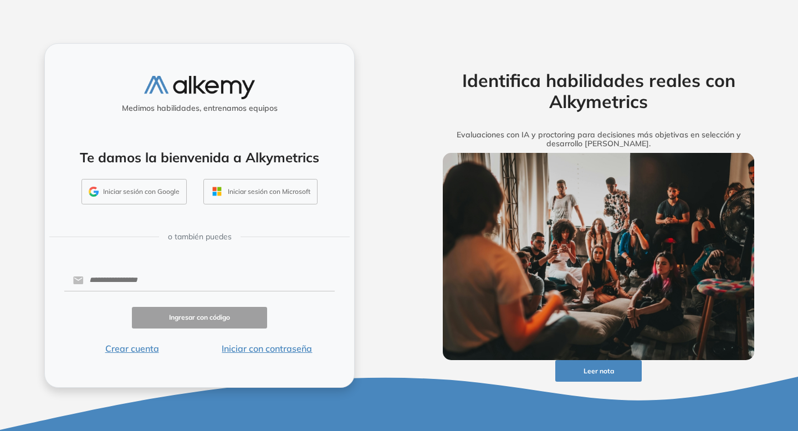
click at [175, 191] on button "Iniciar sesión con Google" at bounding box center [133, 191] width 105 height 25
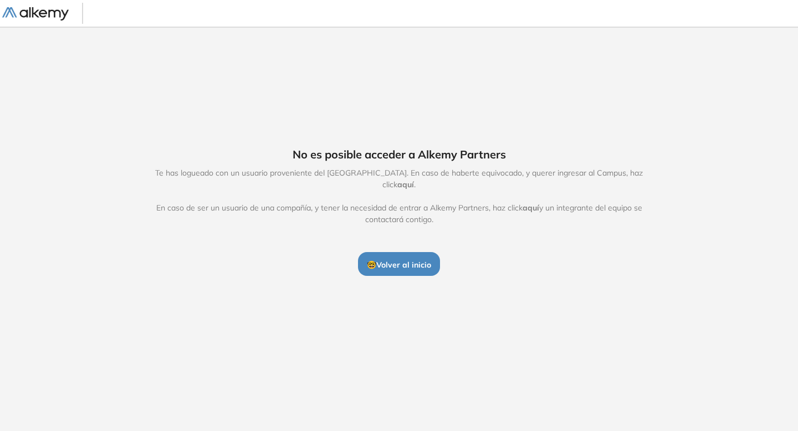
click at [408, 260] on span "🤓 Volver al inicio" at bounding box center [399, 265] width 64 height 10
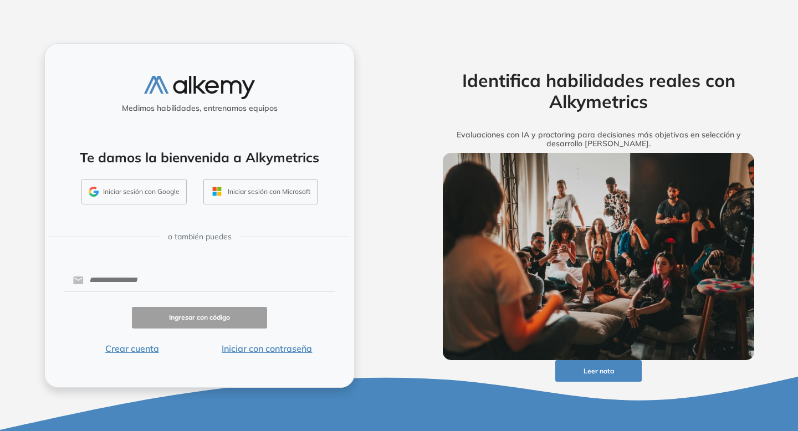
click at [160, 191] on button "Iniciar sesión con Google" at bounding box center [133, 191] width 105 height 25
